Goal: Find specific page/section: Find specific page/section

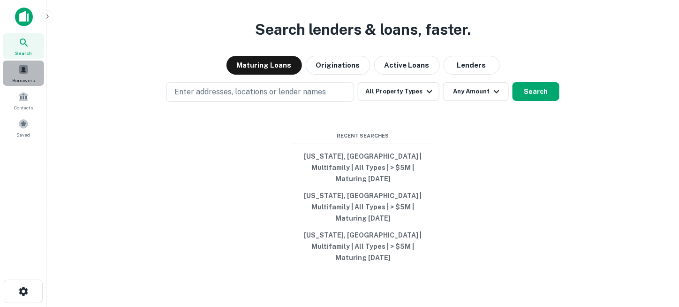
click at [27, 71] on span at bounding box center [23, 69] width 10 height 10
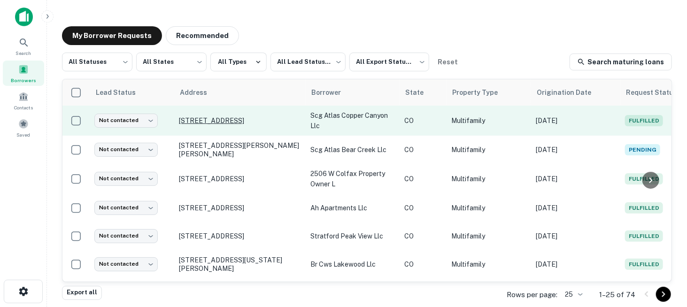
click at [204, 125] on p "[STREET_ADDRESS]" at bounding box center [240, 120] width 122 height 8
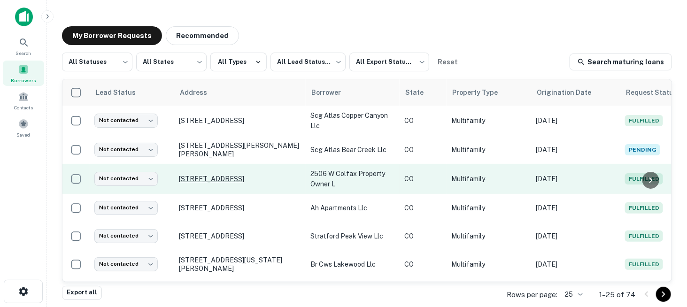
click at [252, 178] on p "[STREET_ADDRESS]" at bounding box center [240, 179] width 122 height 8
